Goal: Task Accomplishment & Management: Complete application form

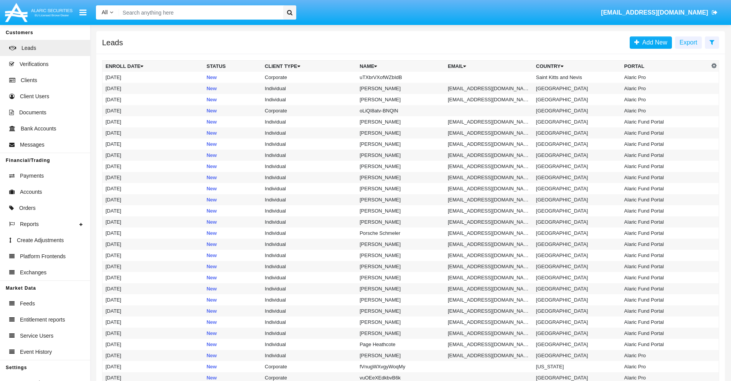
click at [712, 42] on icon at bounding box center [712, 42] width 5 height 6
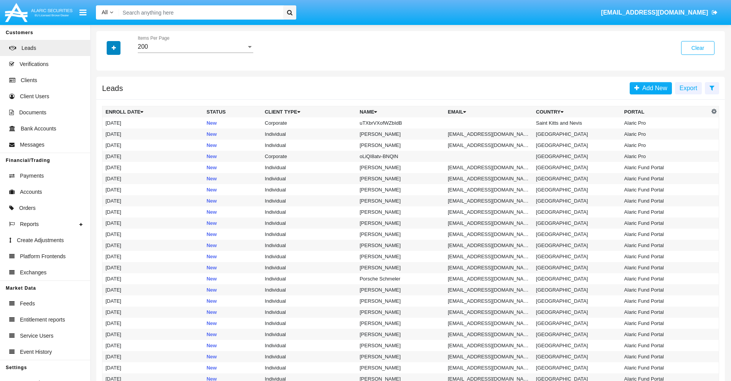
click at [114, 48] on icon "button" at bounding box center [114, 47] width 4 height 5
click at [120, 86] on span "Name" at bounding box center [120, 85] width 17 height 9
click at [106, 89] on input "Name" at bounding box center [105, 89] width 0 height 0
checkbox input "true"
click at [114, 48] on icon "button" at bounding box center [114, 47] width 4 height 5
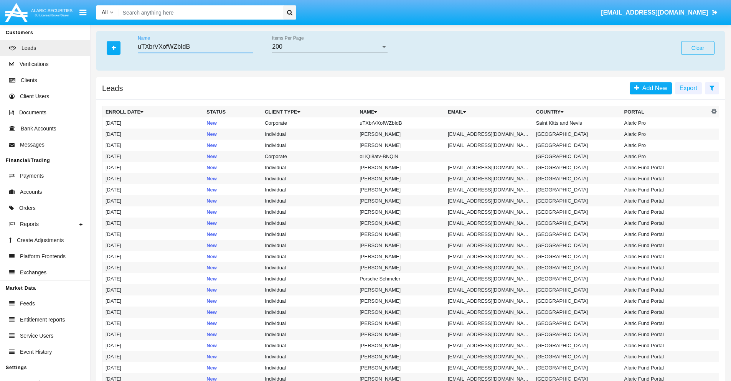
type input "uTXbrVXofWZbIdB"
click at [404, 123] on td "uTXbrVXofWZbIdB" at bounding box center [401, 122] width 88 height 11
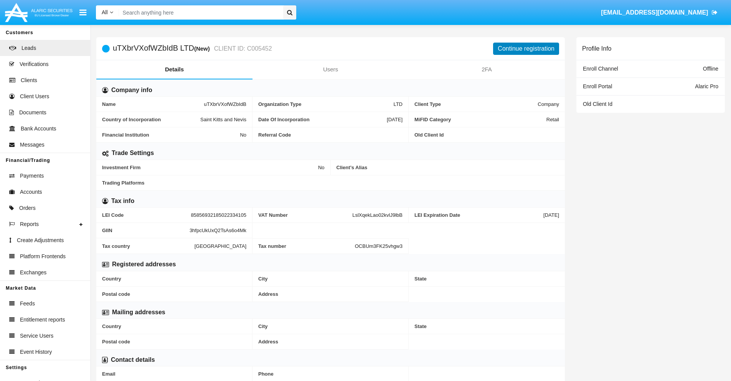
click at [526, 48] on button "Continue registration" at bounding box center [526, 49] width 66 height 12
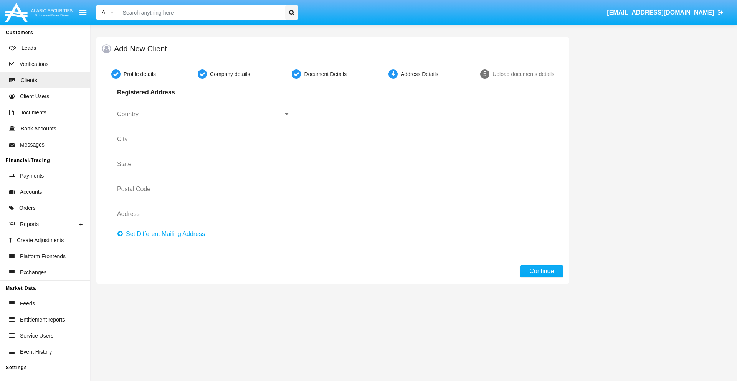
click at [163, 234] on button "Set Different Mailing Address" at bounding box center [163, 234] width 92 height 12
click at [203, 114] on input "Country" at bounding box center [203, 114] width 173 height 7
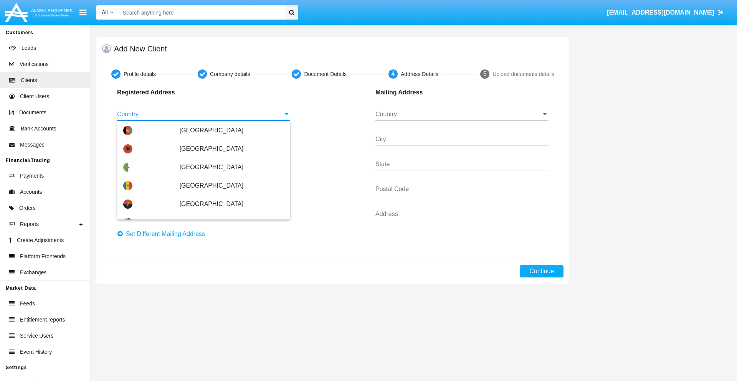
scroll to position [454, 0]
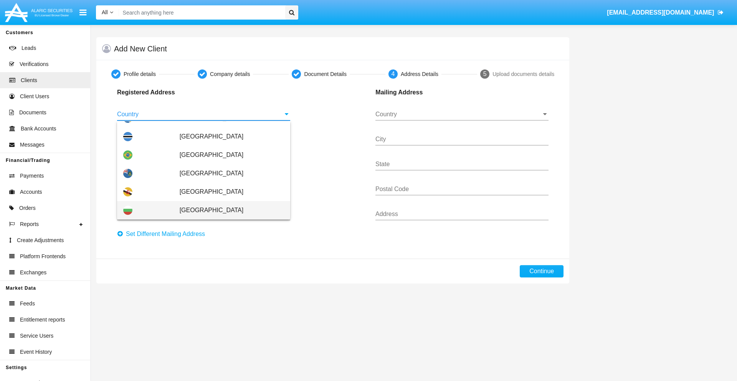
click at [228, 210] on span "[GEOGRAPHIC_DATA]" at bounding box center [232, 210] width 104 height 18
type input "[GEOGRAPHIC_DATA]"
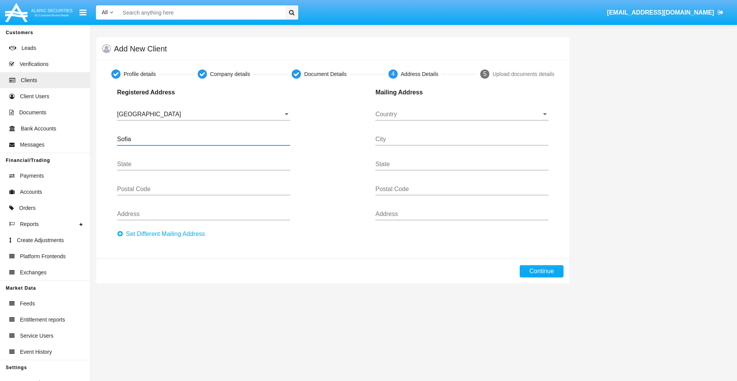
type input "Sofia"
type input "1000"
type input "Vasil Levski"
click at [462, 114] on input "Country" at bounding box center [461, 114] width 173 height 7
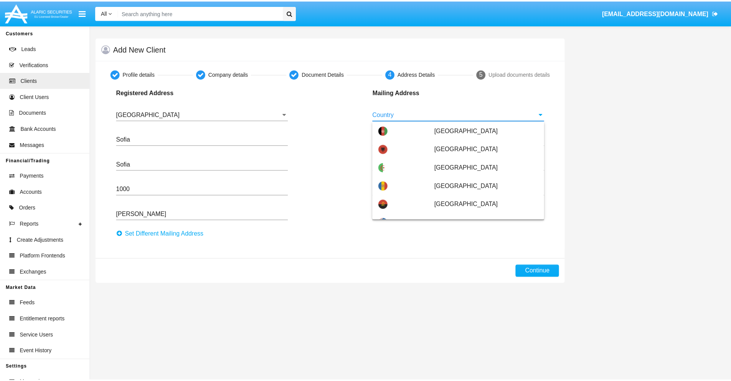
scroll to position [49, 0]
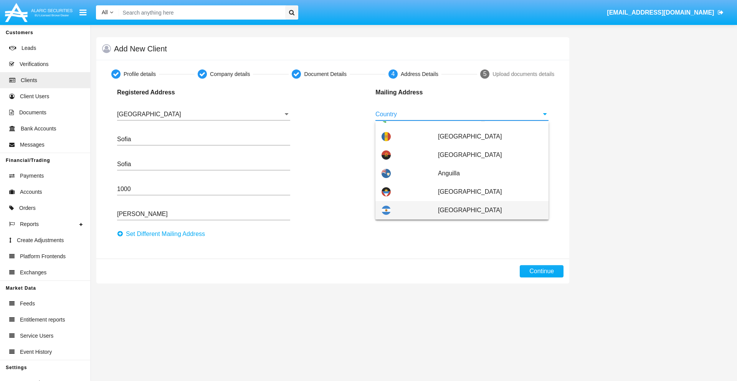
click at [486, 210] on span "[GEOGRAPHIC_DATA]" at bounding box center [490, 210] width 104 height 18
type input "[GEOGRAPHIC_DATA]"
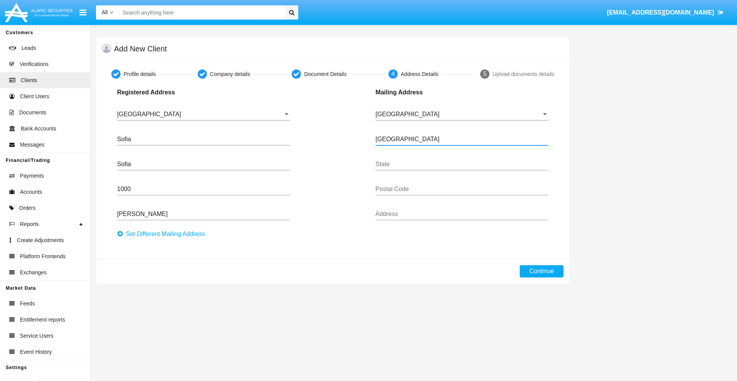
type input "Buenos Aires"
type input "7777"
type input "Test Mail Address"
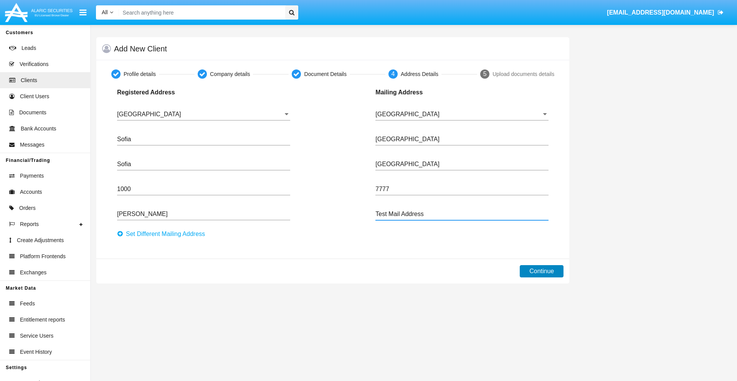
click at [542, 271] on button "Continue" at bounding box center [542, 271] width 44 height 12
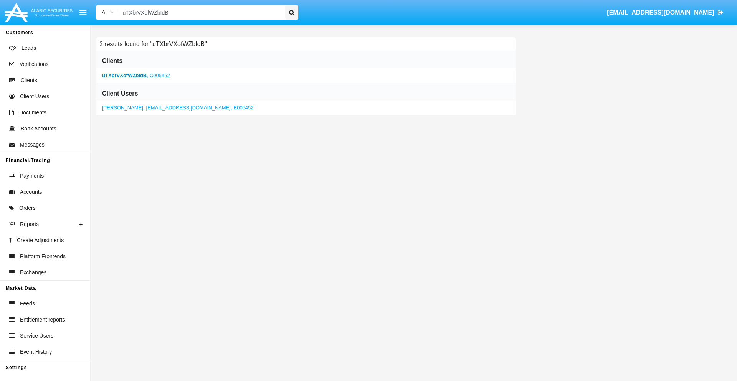
type input "uTXbrVXofWZbIdB"
click at [124, 75] on b "uTXbrVXofWZbIdB" at bounding box center [124, 76] width 45 height 6
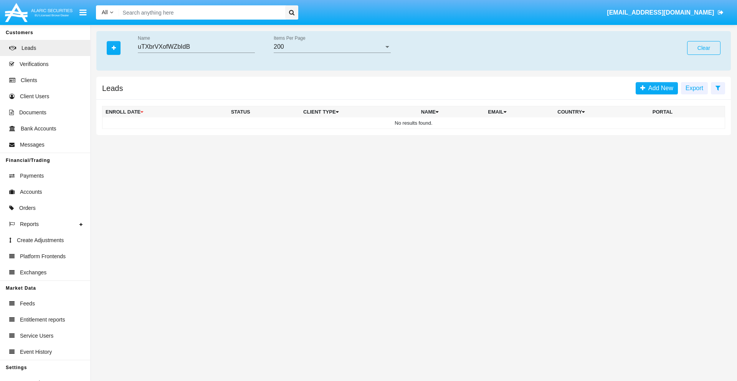
click at [703, 48] on button "Clear" at bounding box center [703, 48] width 33 height 14
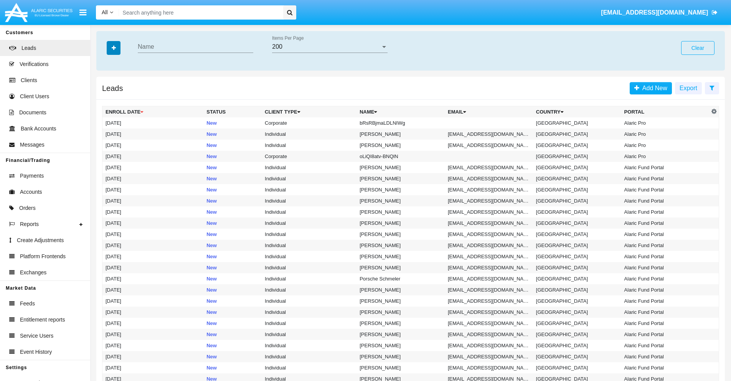
click at [114, 48] on icon "button" at bounding box center [114, 47] width 4 height 5
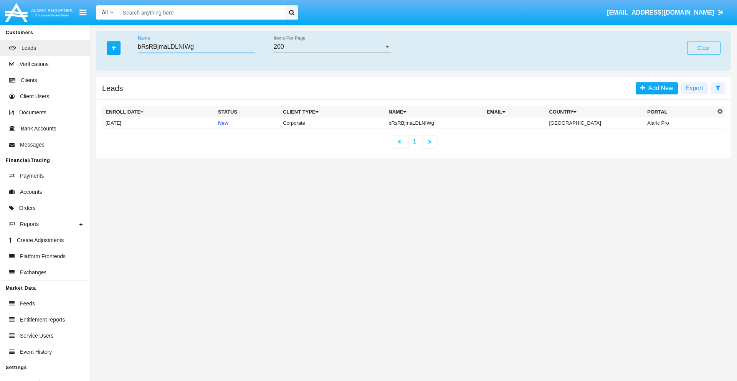
type input "bRsRBjmaLDLNIWg"
click at [441, 123] on td "bRsRBjmaLDLNIWg" at bounding box center [434, 123] width 98 height 12
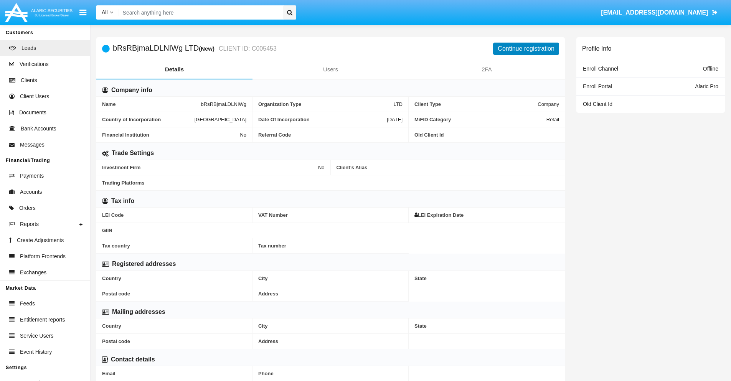
click at [526, 48] on button "Continue registration" at bounding box center [526, 49] width 66 height 12
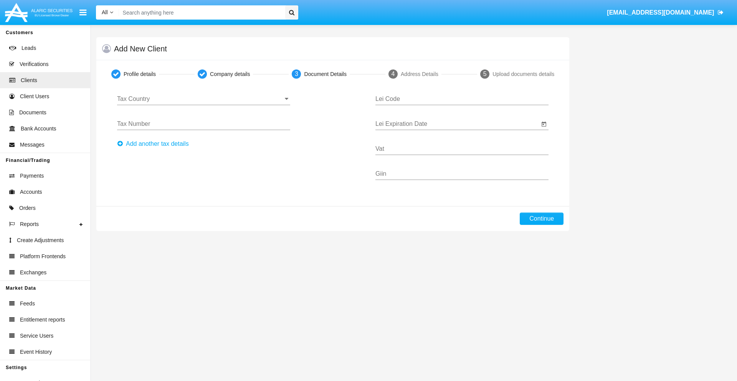
click at [203, 99] on input "Tax Country" at bounding box center [203, 99] width 173 height 7
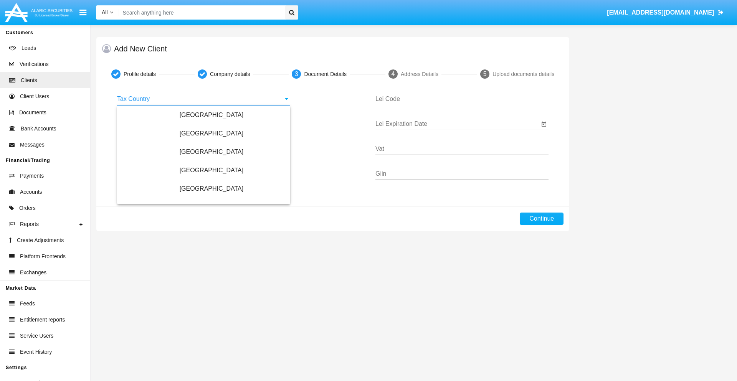
scroll to position [454, 0]
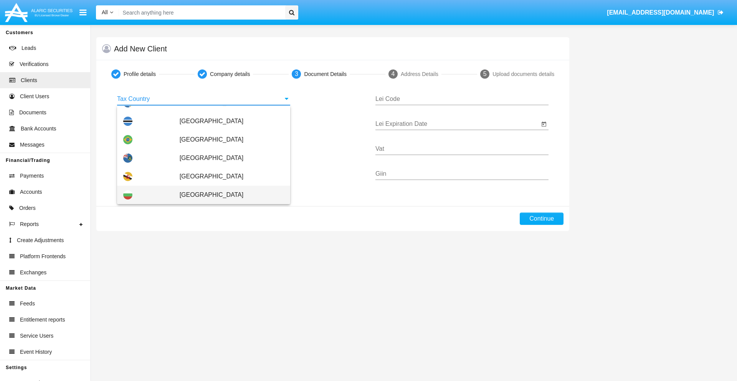
click at [228, 195] on span "[GEOGRAPHIC_DATA]" at bounding box center [232, 195] width 104 height 18
type input "[GEOGRAPHIC_DATA]"
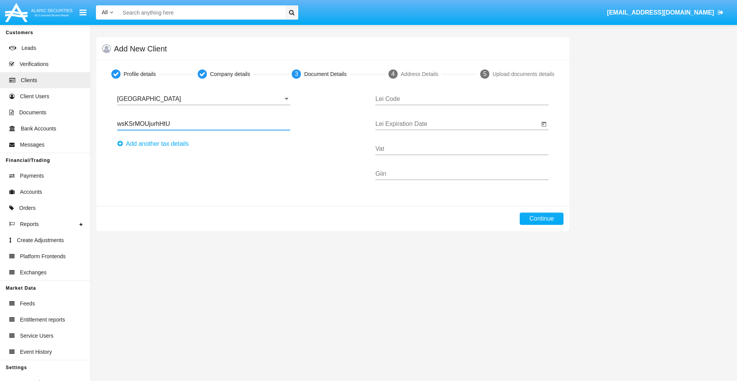
type input "wsKSrMOUjurhHtU"
click at [155, 144] on button "Аdd another tax details" at bounding box center [155, 144] width 76 height 12
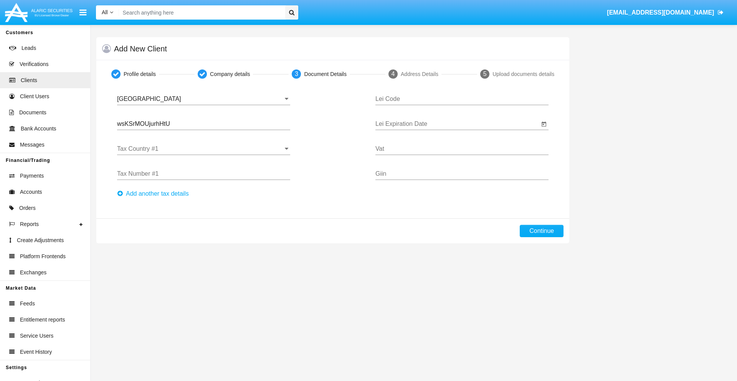
click at [203, 149] on input "Tax Country #1" at bounding box center [203, 148] width 173 height 7
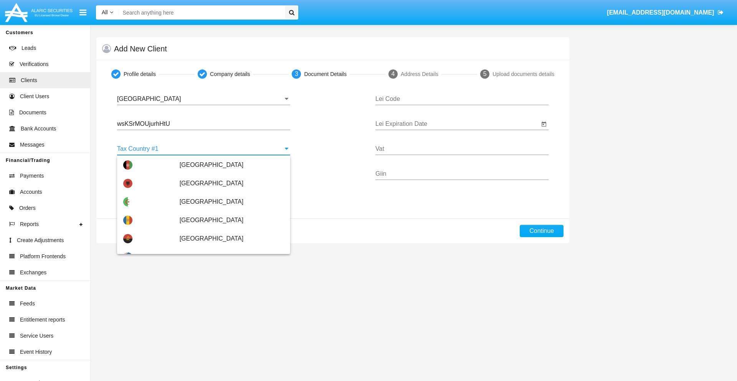
scroll to position [1707, 0]
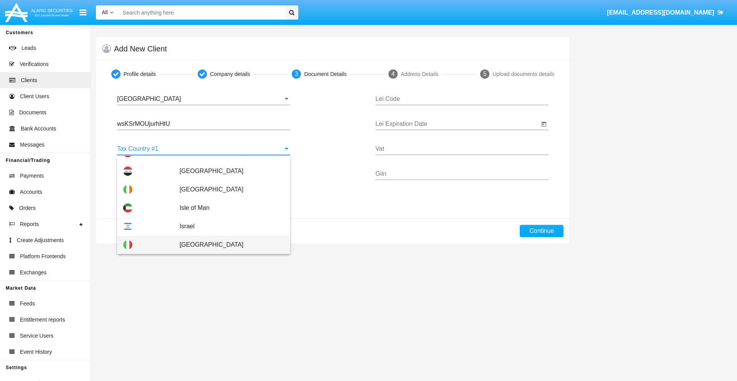
click at [228, 245] on span "[GEOGRAPHIC_DATA]" at bounding box center [232, 245] width 104 height 18
type input "[GEOGRAPHIC_DATA]"
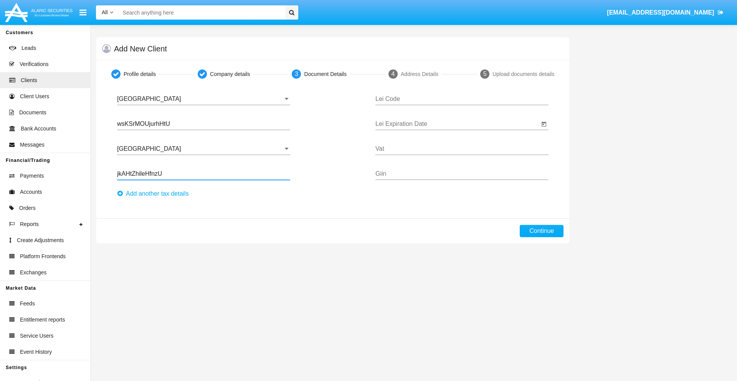
type input "jkAHtZhileHfnzU"
click at [155, 194] on button "Аdd another tax details" at bounding box center [155, 194] width 76 height 12
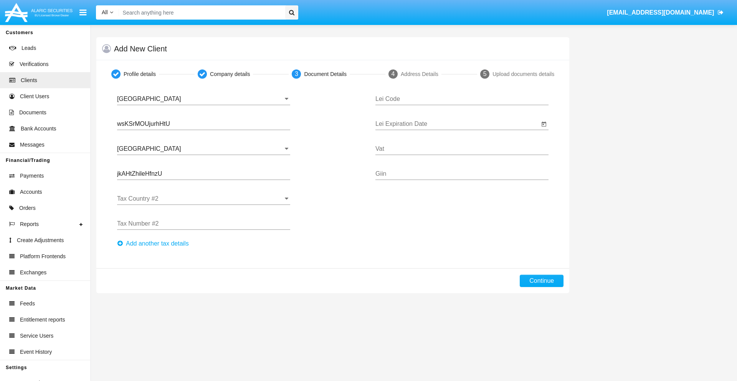
click at [203, 199] on input "Tax Country #2" at bounding box center [203, 198] width 173 height 7
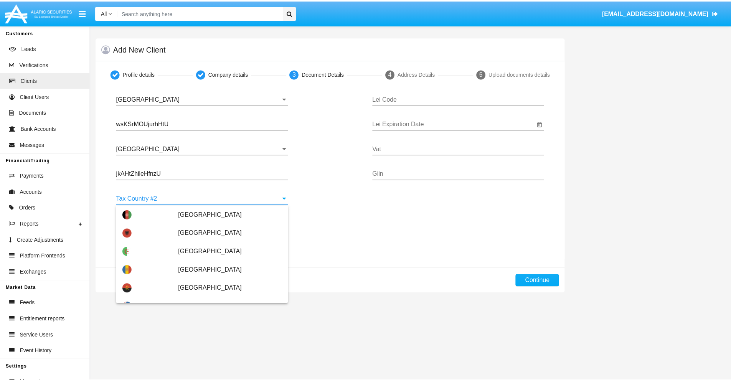
scroll to position [3420, 0]
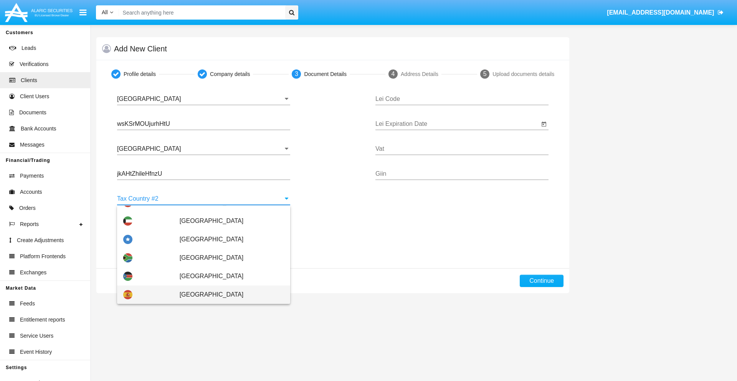
click at [228, 295] on span "[GEOGRAPHIC_DATA]" at bounding box center [232, 295] width 104 height 18
type input "[GEOGRAPHIC_DATA]"
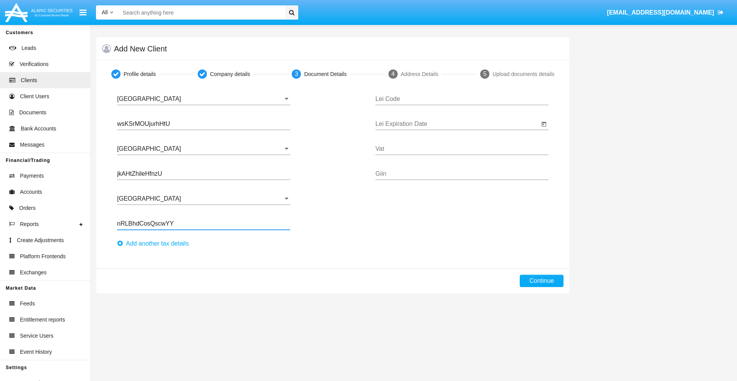
type input "nRLBhdCosQscwYY"
type input "UMUHNRXUUDJCSGQYHXZK"
click at [457, 124] on input "Lei Expiration Date" at bounding box center [457, 124] width 164 height 7
click at [399, 146] on span "[DATE]" at bounding box center [392, 147] width 17 height 6
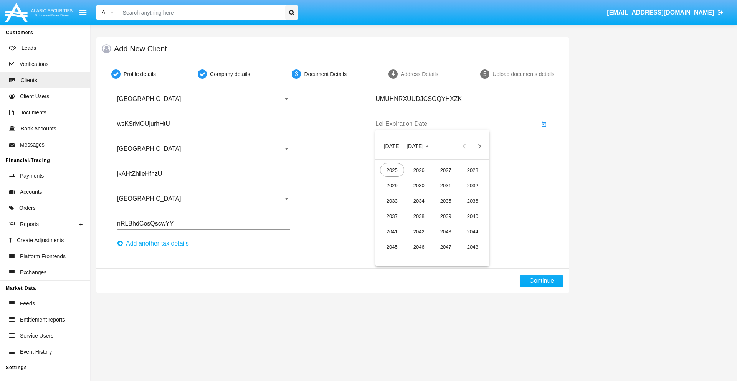
click at [472, 216] on div "2040" at bounding box center [473, 216] width 24 height 14
click at [419, 201] on div "JUN" at bounding box center [419, 201] width 24 height 14
click at [463, 210] on div "15" at bounding box center [463, 210] width 14 height 14
type input "06/15/40"
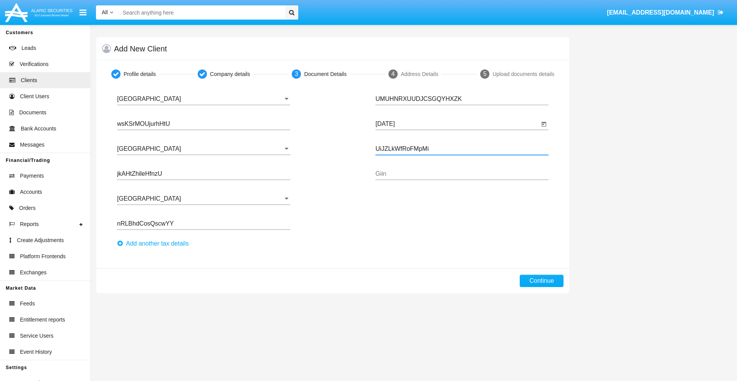
type input "UiJZLkWfRoFMpMi"
type input "VGdKkCmYPEWfgSd"
click at [542, 281] on button "Continue" at bounding box center [542, 281] width 44 height 12
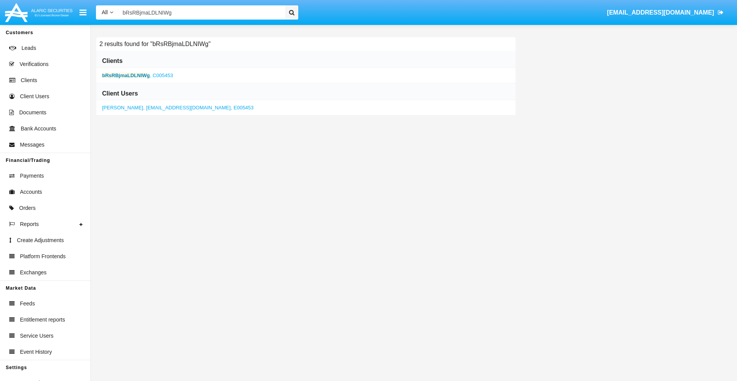
type input "bRsRBjmaLDLNIWg"
click at [126, 75] on b "bRsRBjmaLDLNIWg" at bounding box center [126, 76] width 48 height 6
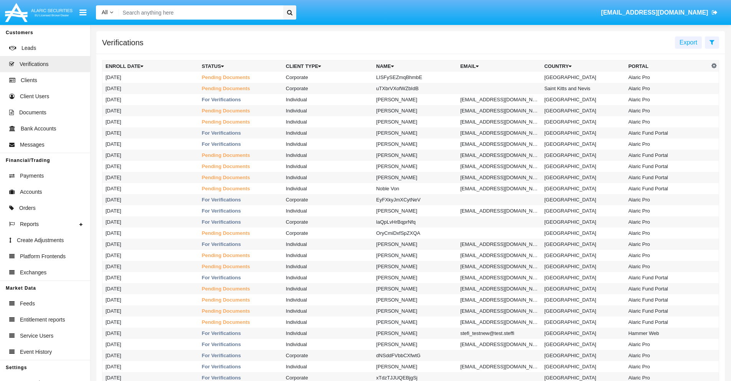
click at [712, 42] on icon at bounding box center [712, 42] width 5 height 6
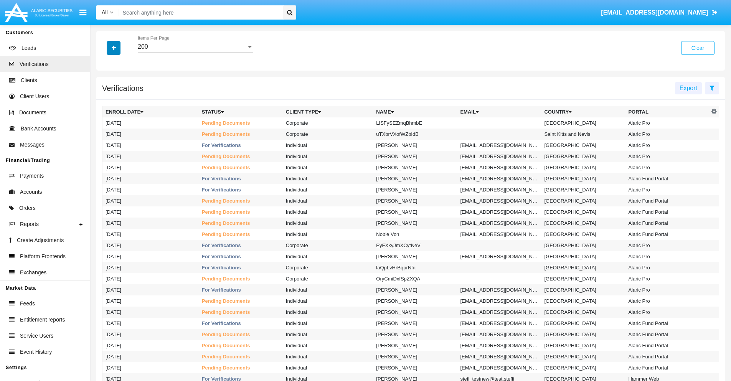
click at [114, 48] on icon "button" at bounding box center [114, 47] width 4 height 5
click at [120, 97] on span "Name" at bounding box center [120, 96] width 17 height 9
click at [106, 100] on input "Name" at bounding box center [105, 100] width 0 height 0
checkbox input "true"
click at [114, 48] on icon "button" at bounding box center [114, 47] width 4 height 5
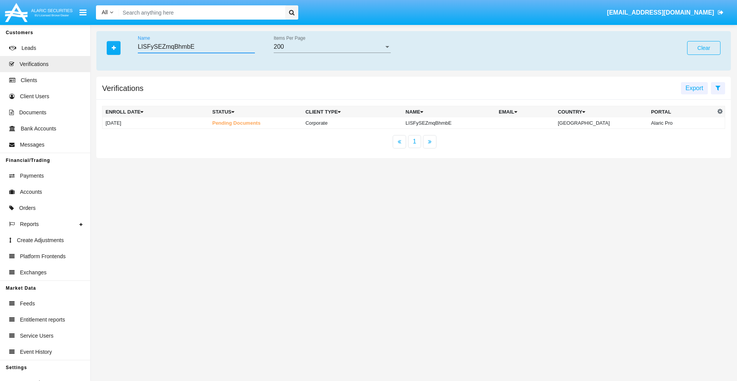
type input "LISFySEZmqBhmbE"
click at [450, 123] on td "LISFySEZmqBhmbE" at bounding box center [449, 123] width 93 height 12
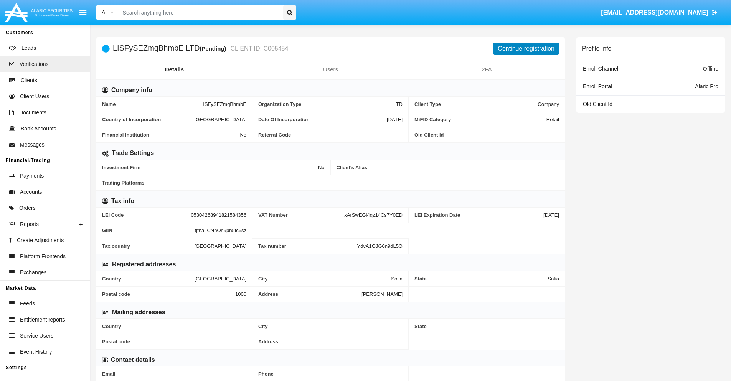
click at [526, 48] on button "Continue registration" at bounding box center [526, 49] width 66 height 12
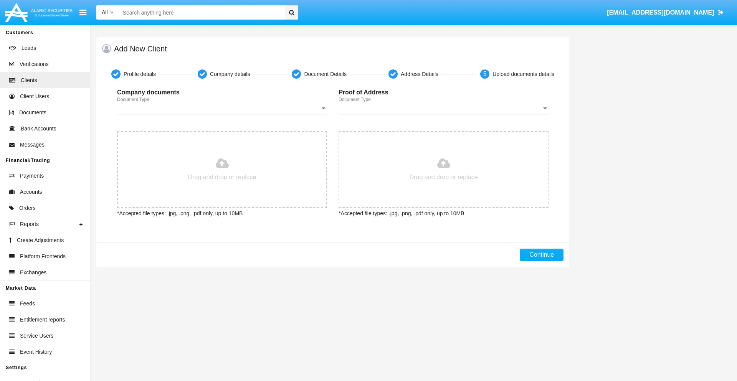
click at [222, 108] on span "Document Type" at bounding box center [218, 108] width 203 height 7
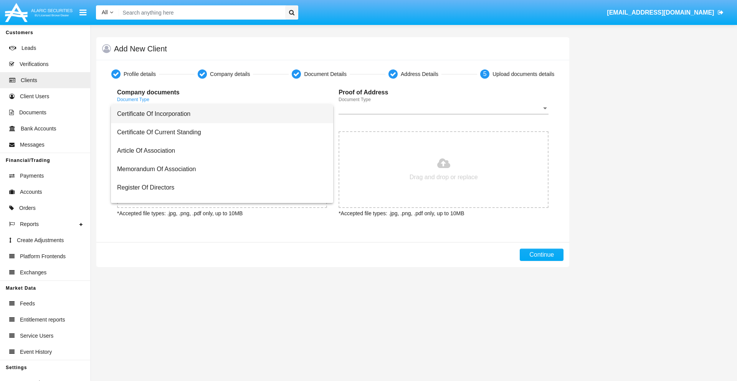
click at [219, 114] on span "Certificate Of Incorporation" at bounding box center [222, 114] width 210 height 18
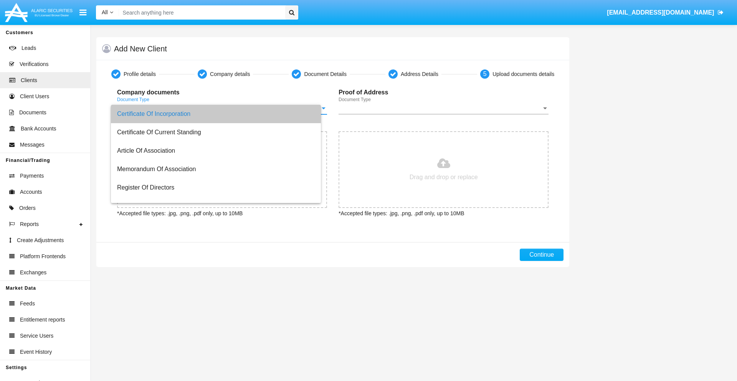
type input "C:\fakepath\passport.png"
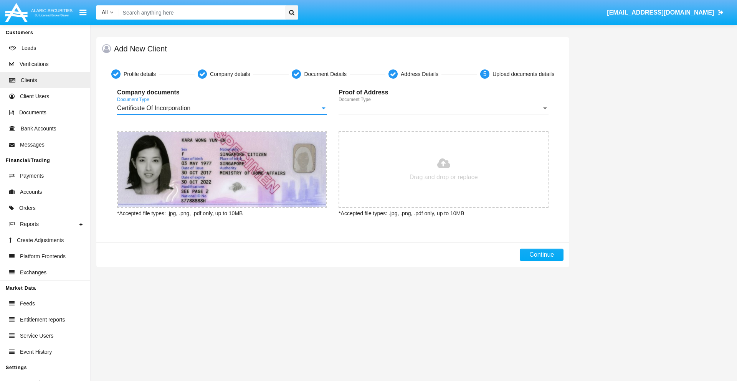
click at [443, 108] on span "Document Type" at bounding box center [439, 108] width 203 height 7
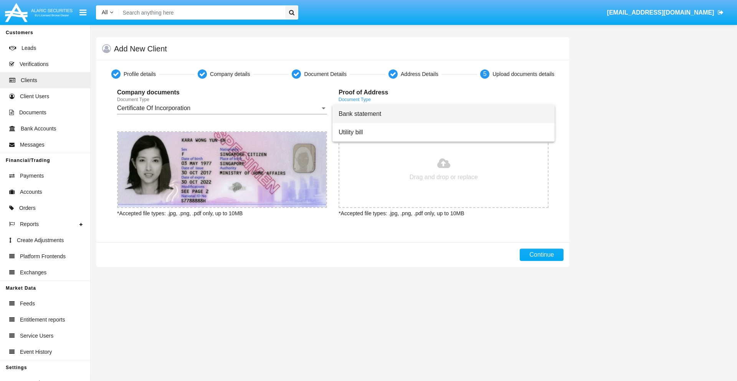
click at [443, 114] on span "Bank statement" at bounding box center [443, 114] width 210 height 18
type input "C:\fakepath\bank-statement.png"
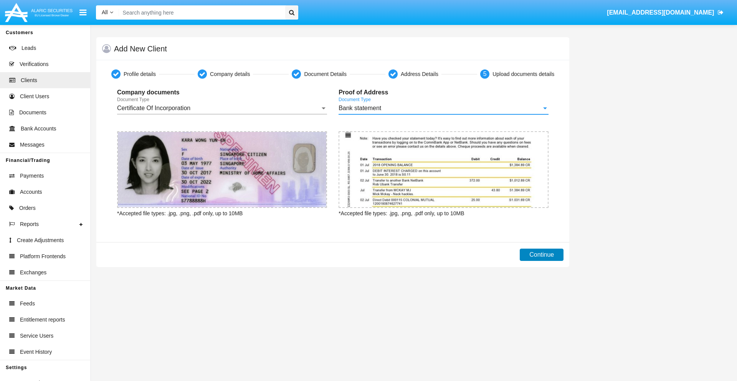
click at [542, 255] on button "Continue" at bounding box center [542, 255] width 44 height 12
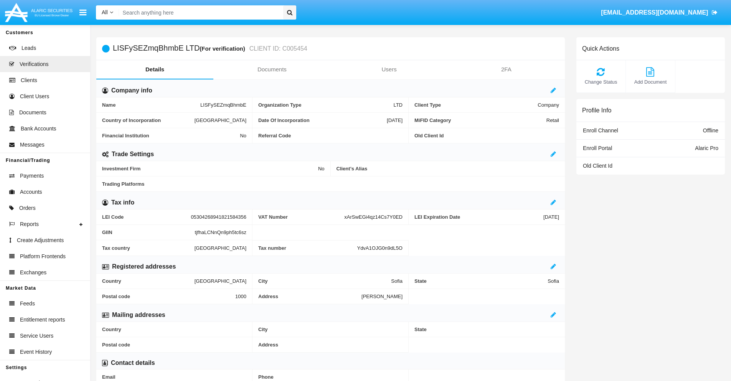
click at [272, 69] on link "Documents" at bounding box center [271, 69] width 117 height 18
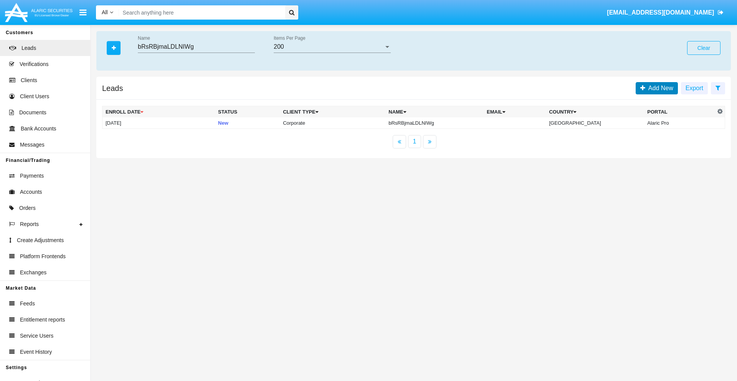
click at [659, 88] on span "Add New" at bounding box center [659, 88] width 28 height 7
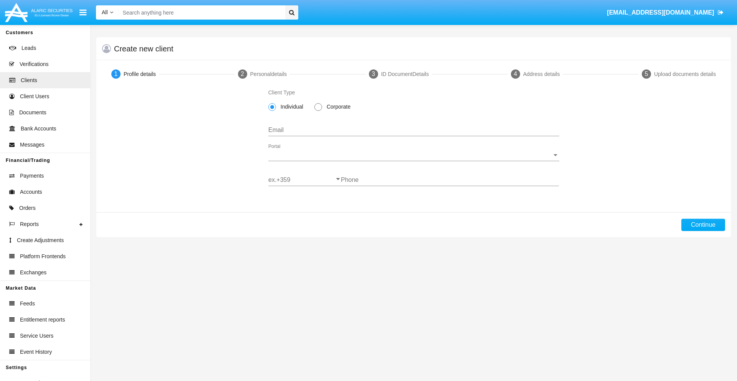
click at [337, 107] on span "Corporate" at bounding box center [337, 107] width 30 height 8
click at [318, 111] on input "Corporate" at bounding box center [318, 111] width 0 height 0
radio input "true"
type input "[EMAIL_ADDRESS][DOMAIN_NAME]"
click at [413, 155] on span "Portal" at bounding box center [410, 155] width 284 height 7
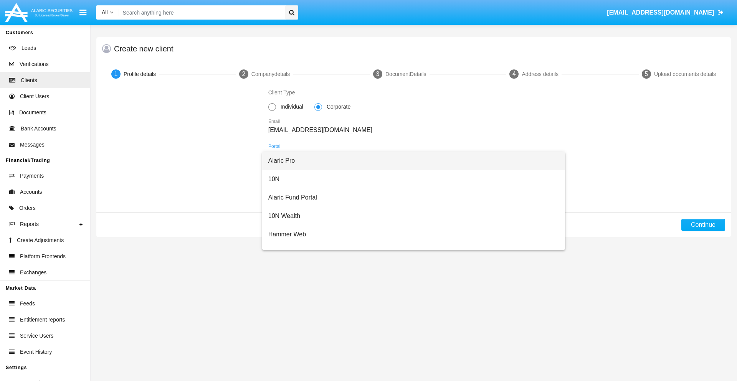
click at [411, 161] on span "Alaric Pro" at bounding box center [413, 161] width 291 height 18
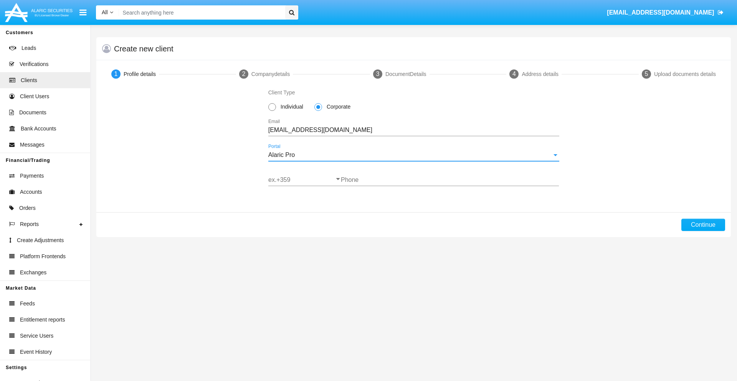
click at [304, 180] on input "ex.+359" at bounding box center [304, 180] width 73 height 7
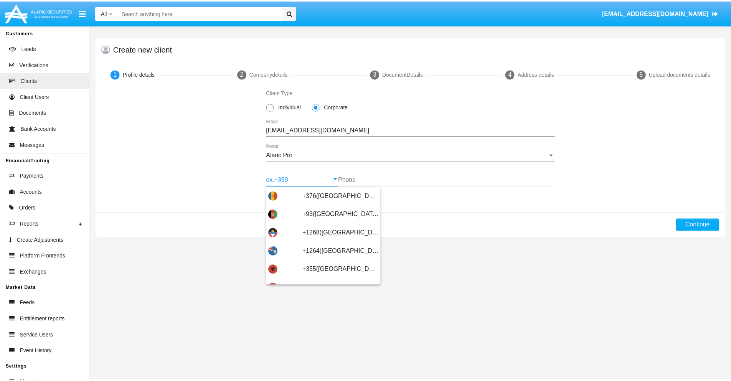
scroll to position [252, 0]
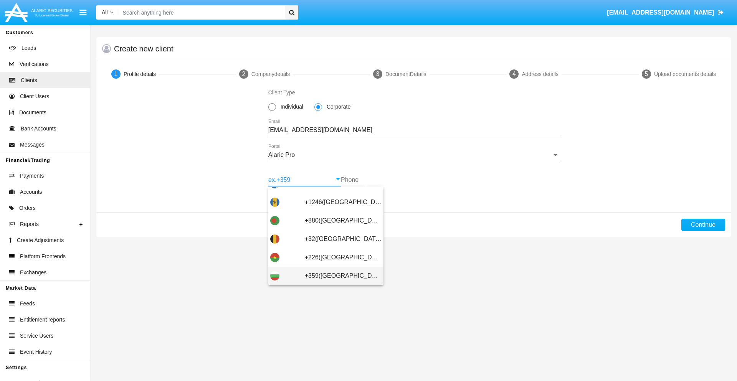
click at [337, 276] on span "+359([GEOGRAPHIC_DATA])" at bounding box center [343, 276] width 77 height 18
type input "+359([GEOGRAPHIC_DATA])"
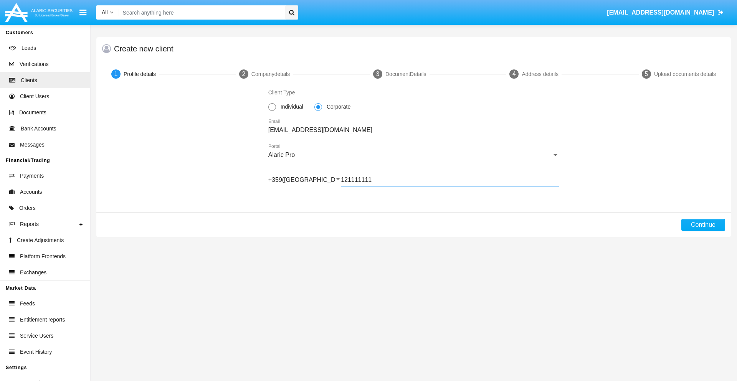
type input "121111111"
click at [703, 225] on button "Continue" at bounding box center [703, 225] width 44 height 12
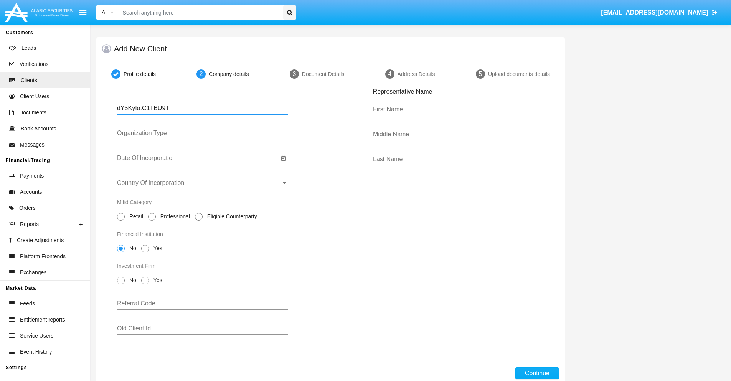
type input "dY5KyIo.C1TBU9T"
type input "LTD"
click at [198, 158] on input "Date Of Incorporation" at bounding box center [198, 158] width 162 height 7
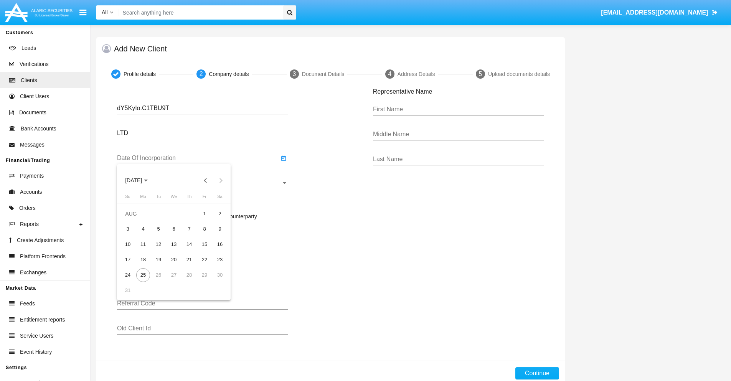
click at [140, 180] on span "[DATE]" at bounding box center [133, 181] width 17 height 6
click at [205, 180] on button "Previous 20 years" at bounding box center [205, 180] width 15 height 15
click at [187, 281] on div "2000" at bounding box center [187, 281] width 24 height 14
click at [134, 220] on div "JAN" at bounding box center [134, 220] width 24 height 14
click at [220, 213] on div "1" at bounding box center [220, 214] width 14 height 14
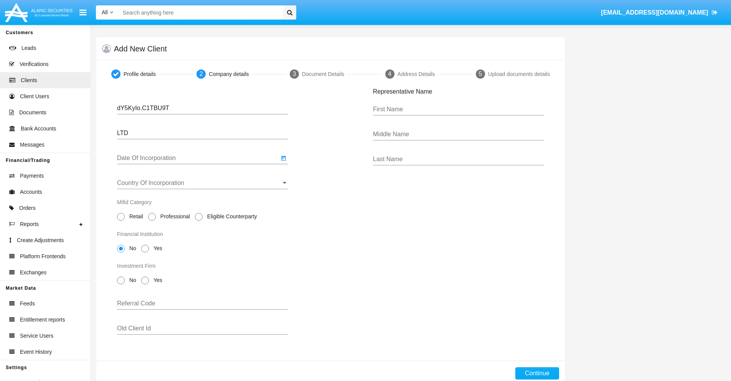
type input "[DATE]"
click at [203, 183] on input "Country Of Incorporation" at bounding box center [202, 183] width 171 height 7
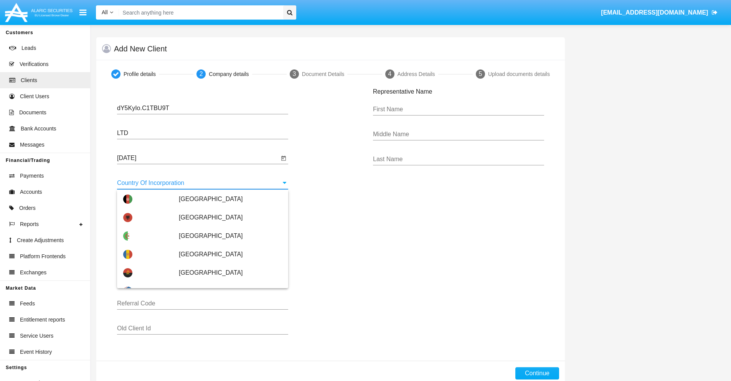
type input "[GEOGRAPHIC_DATA]"
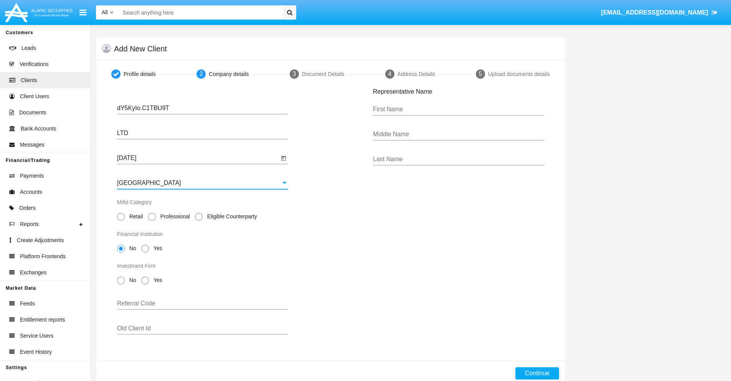
click at [173, 216] on span "Professional" at bounding box center [174, 217] width 36 height 8
click at [152, 221] on input "Professional" at bounding box center [152, 221] width 0 height 0
radio input "true"
click at [131, 248] on span "No" at bounding box center [131, 248] width 13 height 8
click at [121, 253] on input "No" at bounding box center [121, 253] width 0 height 0
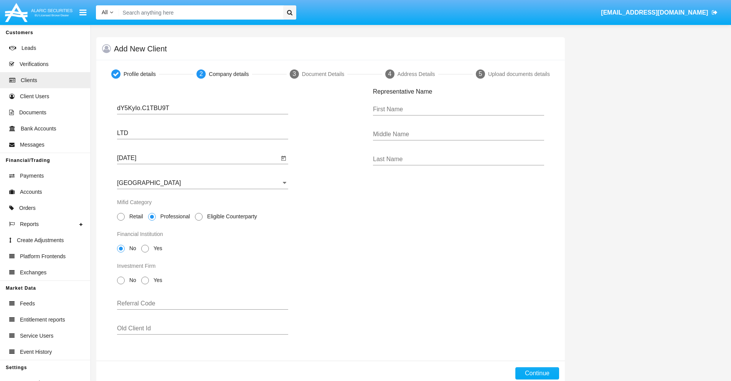
click at [131, 280] on span "No" at bounding box center [131, 280] width 13 height 8
click at [121, 284] on input "No" at bounding box center [121, 284] width 0 height 0
radio input "true"
type input "styHEmayKvaBJbK"
type input "OwNaIagvPBPHCSn"
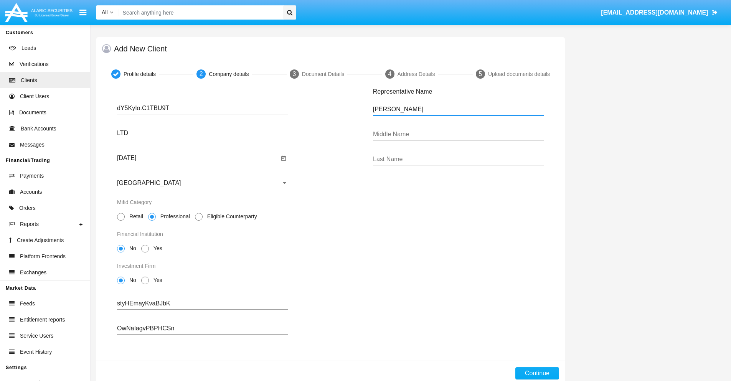
type input "[PERSON_NAME]"
type input "Kutch"
click at [537, 373] on button "Continue" at bounding box center [537, 373] width 44 height 12
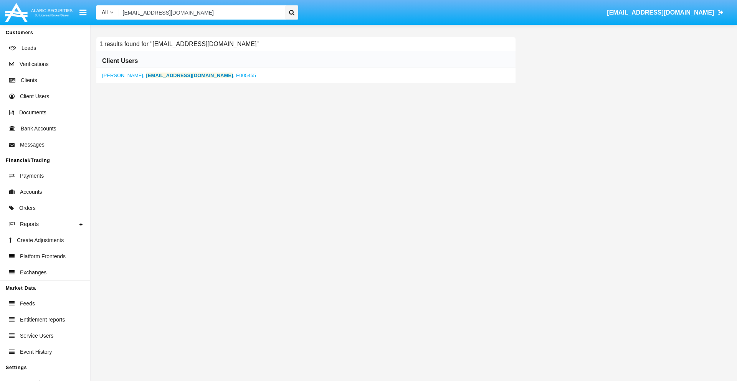
type input "[EMAIL_ADDRESS][DOMAIN_NAME]"
click at [153, 75] on b "[EMAIL_ADDRESS][DOMAIN_NAME]" at bounding box center [189, 76] width 87 height 6
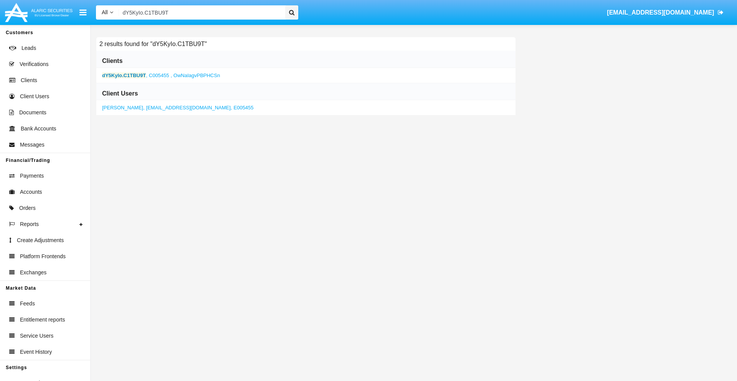
type input "dY5KyIo.C1TBU9T"
click at [124, 75] on b "dY5KyIo.C1TBU9T" at bounding box center [124, 76] width 44 height 6
